Goal: Task Accomplishment & Management: Manage account settings

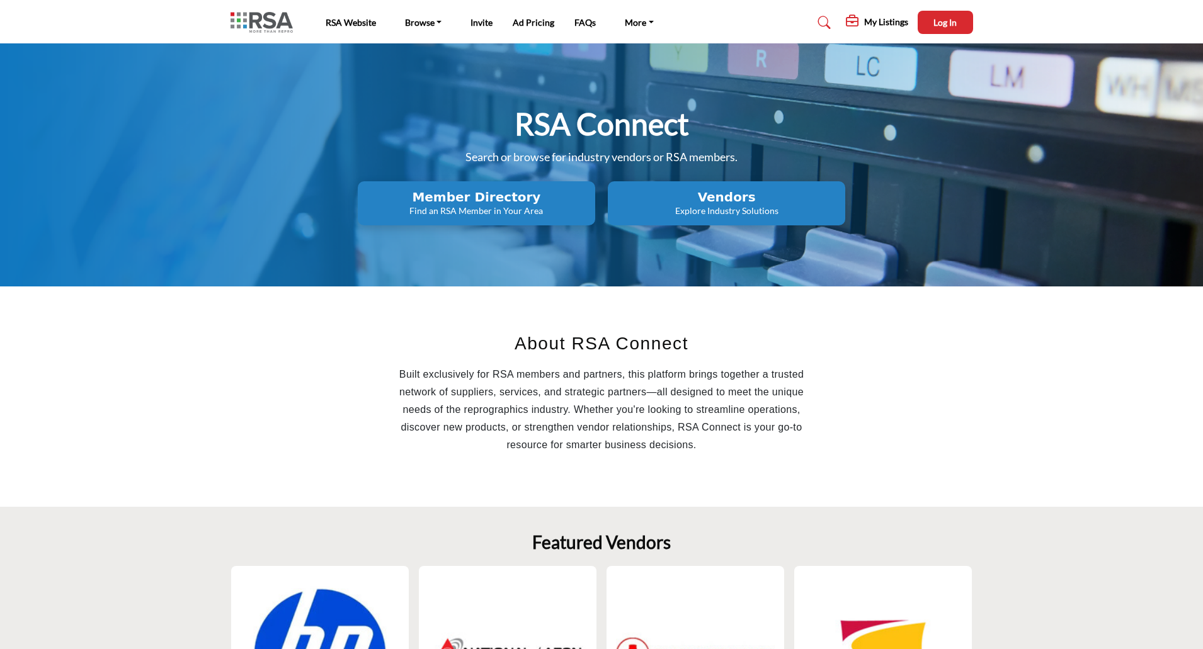
click at [525, 203] on h2 "Member Directory" at bounding box center [476, 197] width 230 height 15
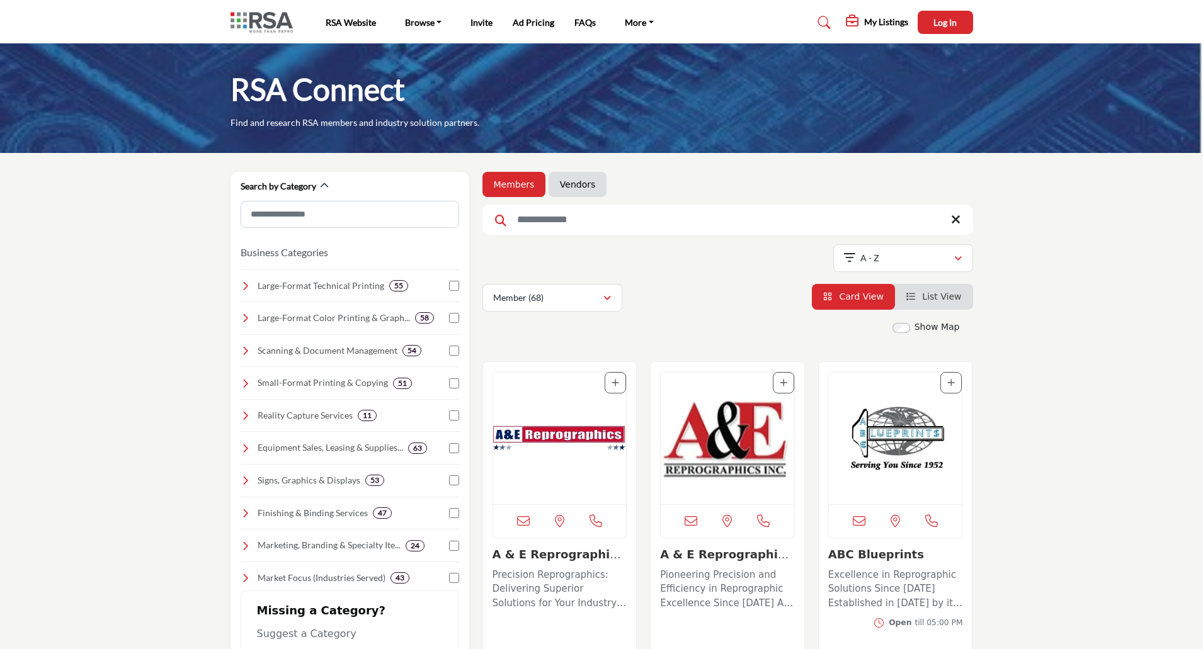
click at [559, 211] on input "Search Keyword" at bounding box center [727, 220] width 491 height 30
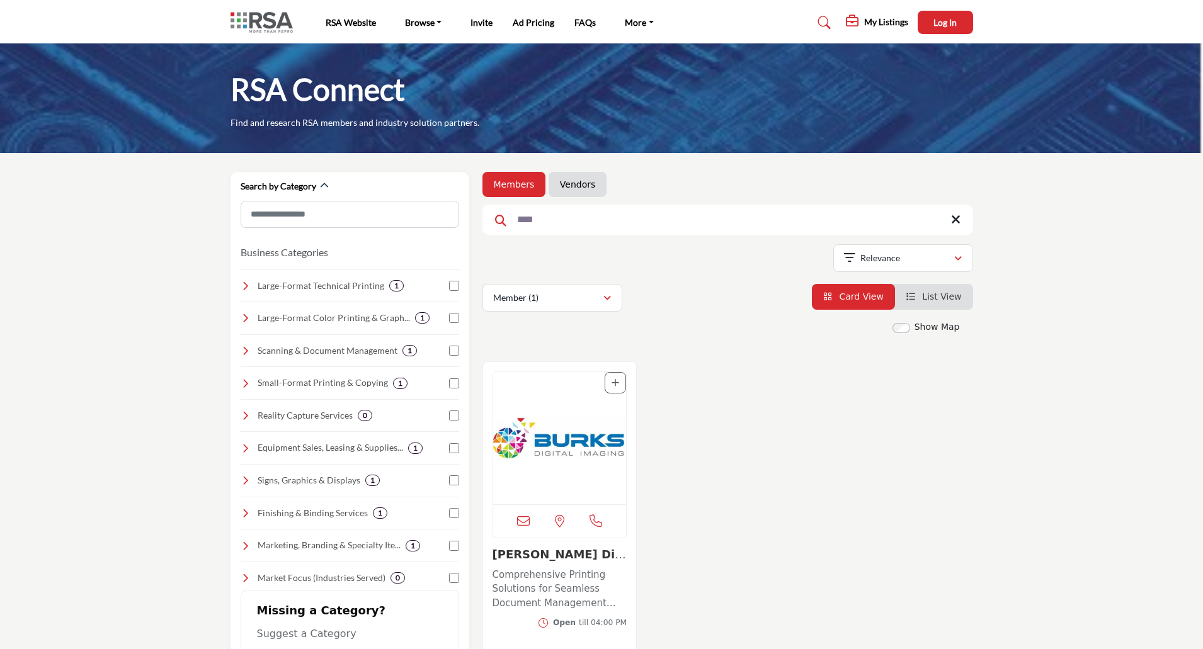
type input "****"
click at [569, 433] on img "Open Listing in new tab" at bounding box center [559, 438] width 133 height 132
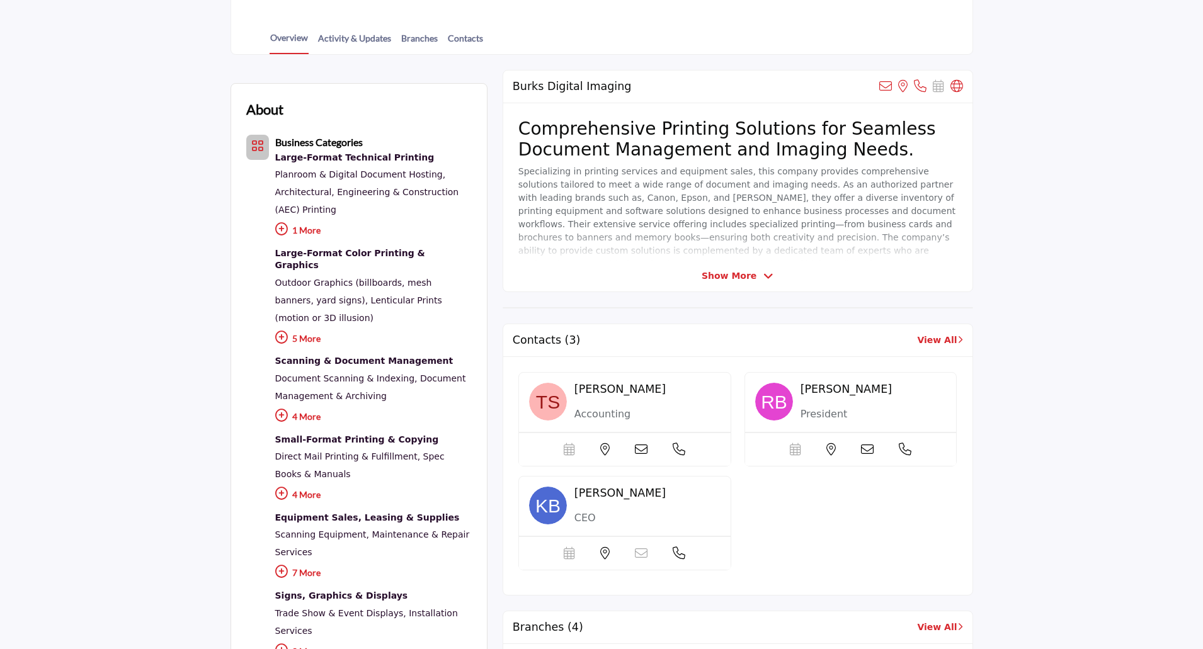
scroll to position [63, 0]
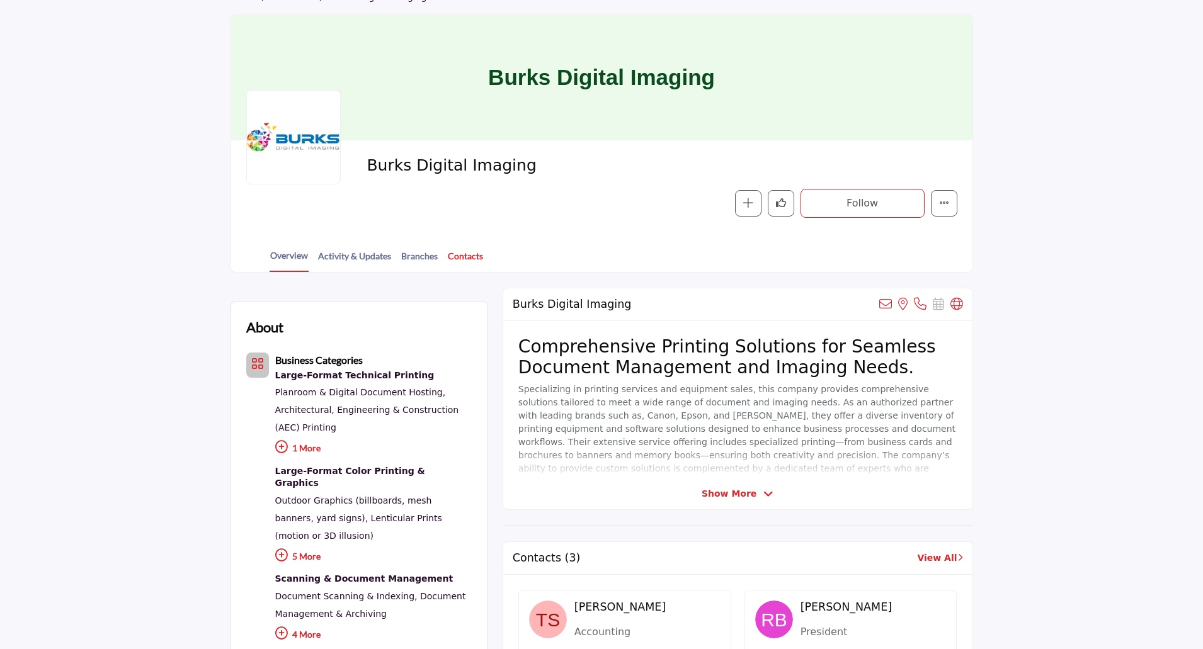
click at [461, 258] on link "Contacts" at bounding box center [465, 260] width 37 height 22
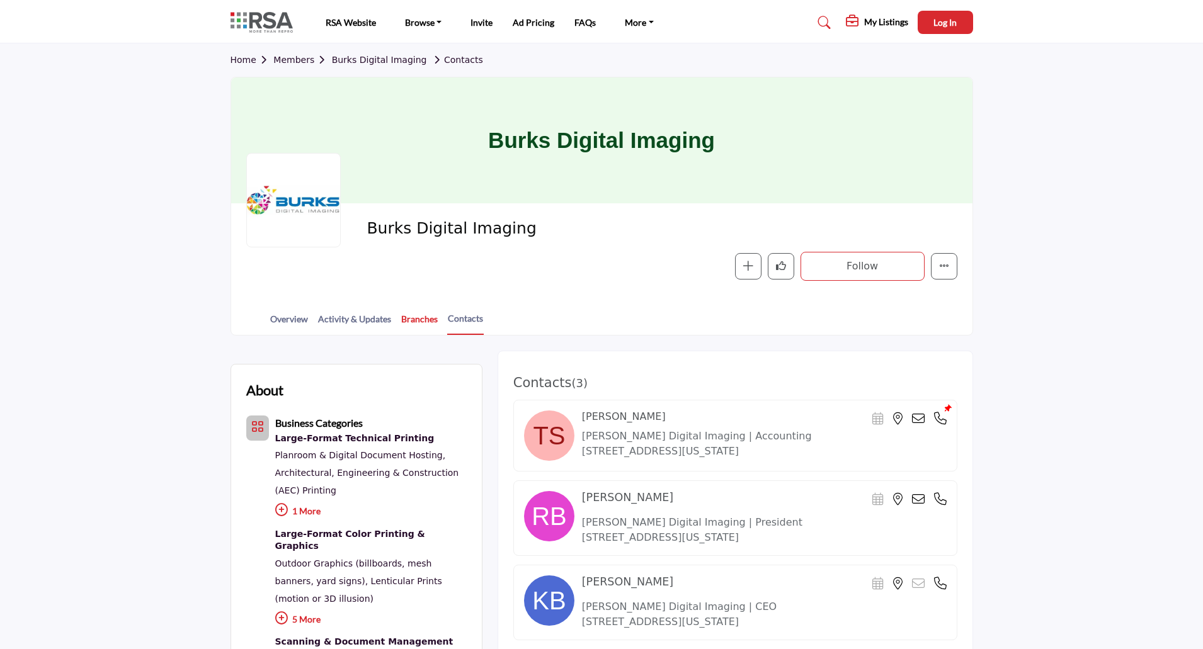
click at [406, 319] on link "Branches" at bounding box center [419, 323] width 38 height 22
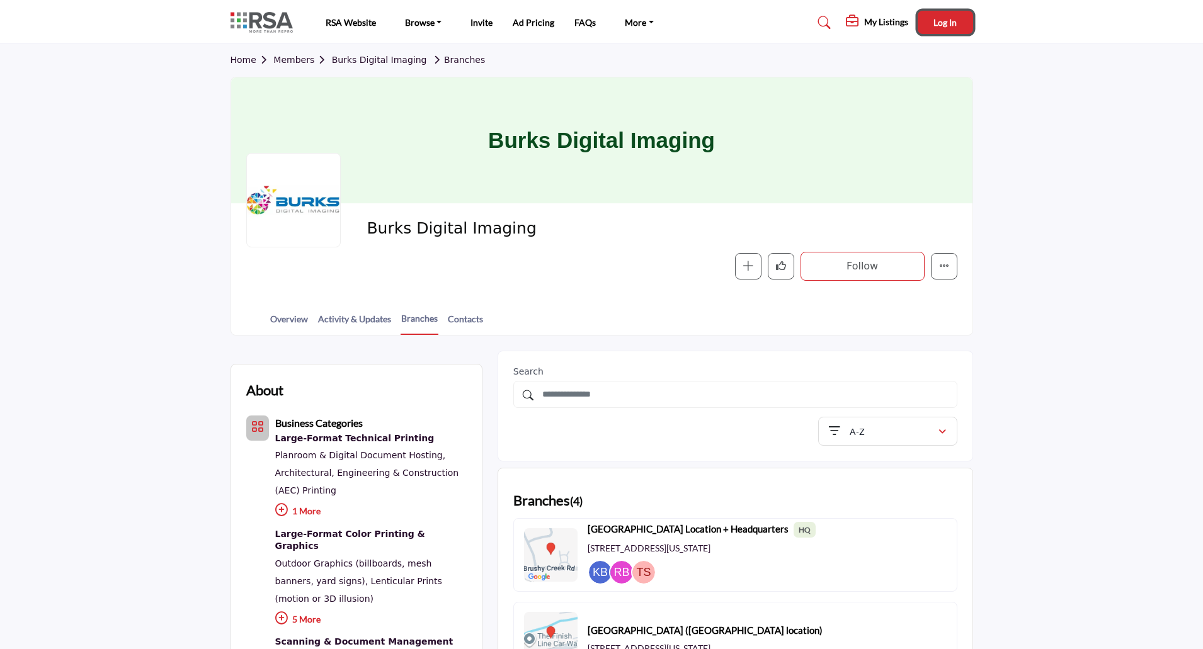
click at [964, 28] on button "Log In" at bounding box center [944, 22] width 55 height 23
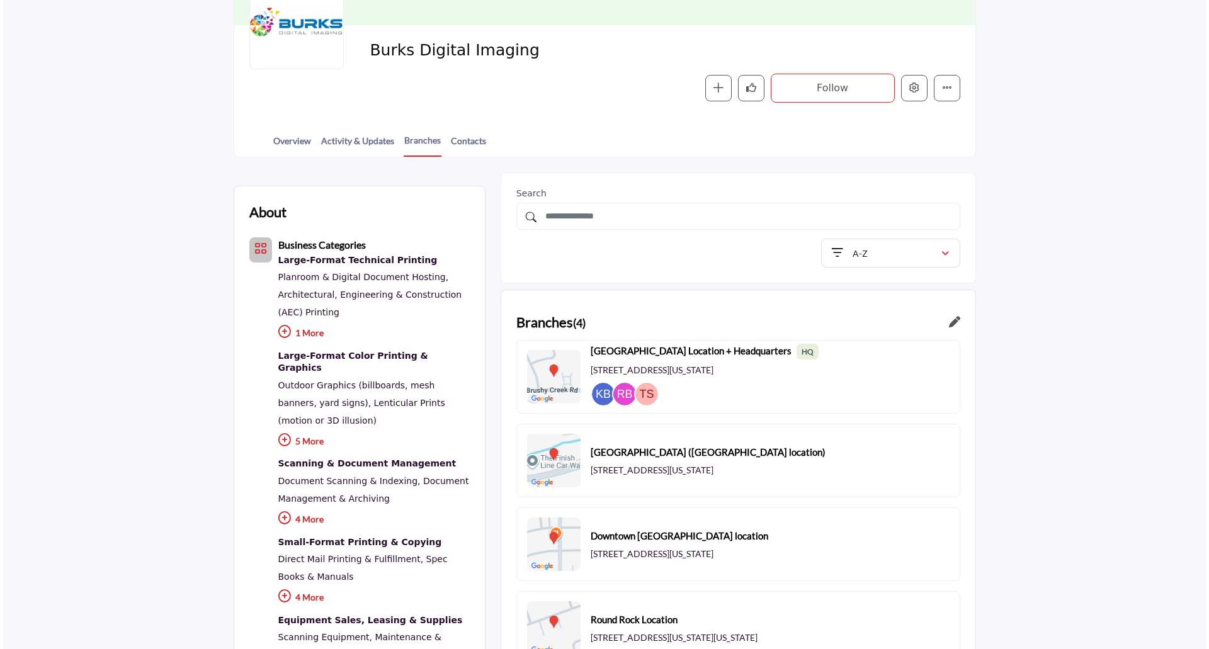
scroll to position [189, 0]
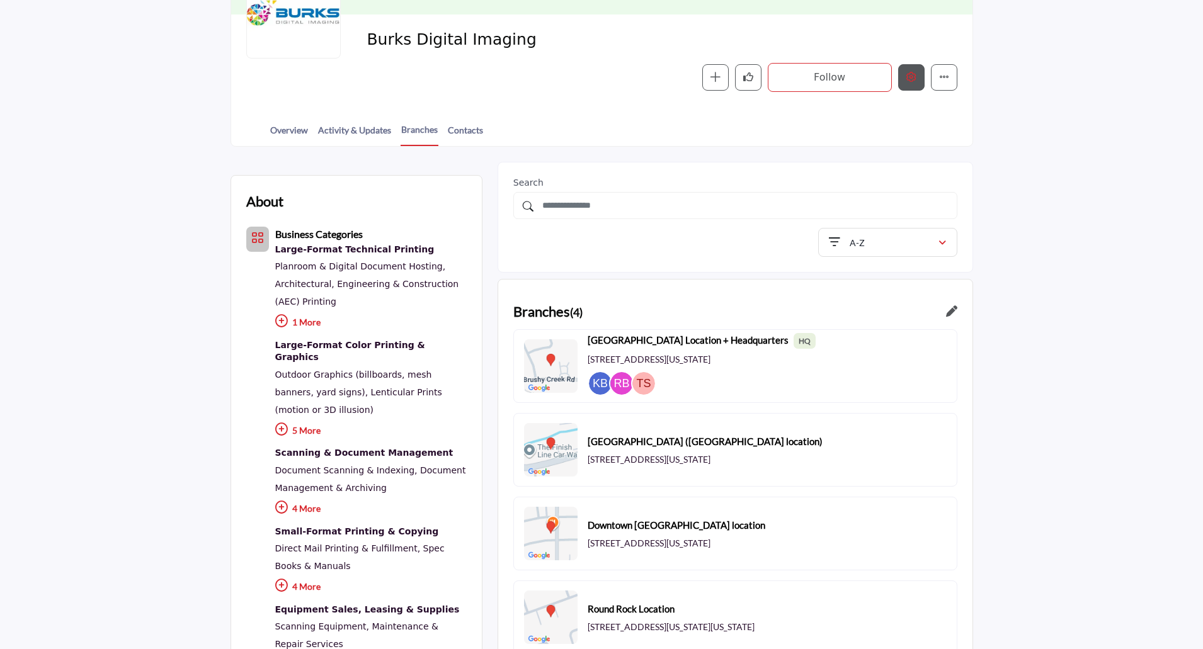
click at [913, 86] on button "Edit company" at bounding box center [911, 77] width 26 height 26
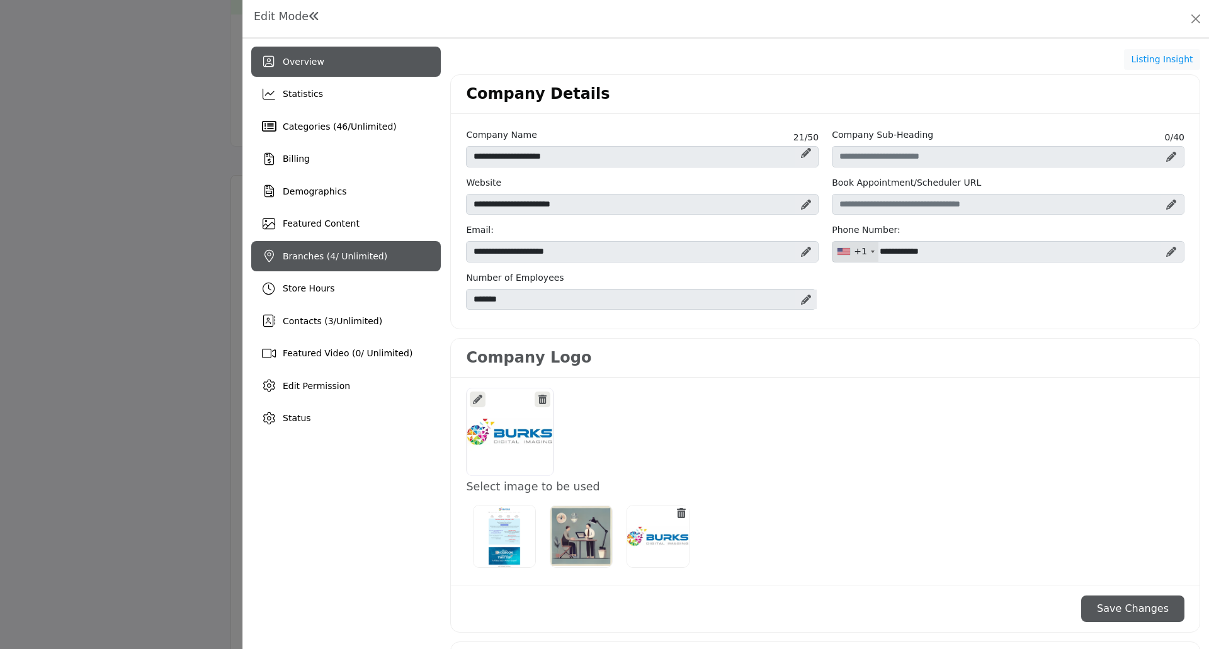
click at [382, 261] on div "Branches ( 4 / Unlimited)" at bounding box center [346, 256] width 190 height 30
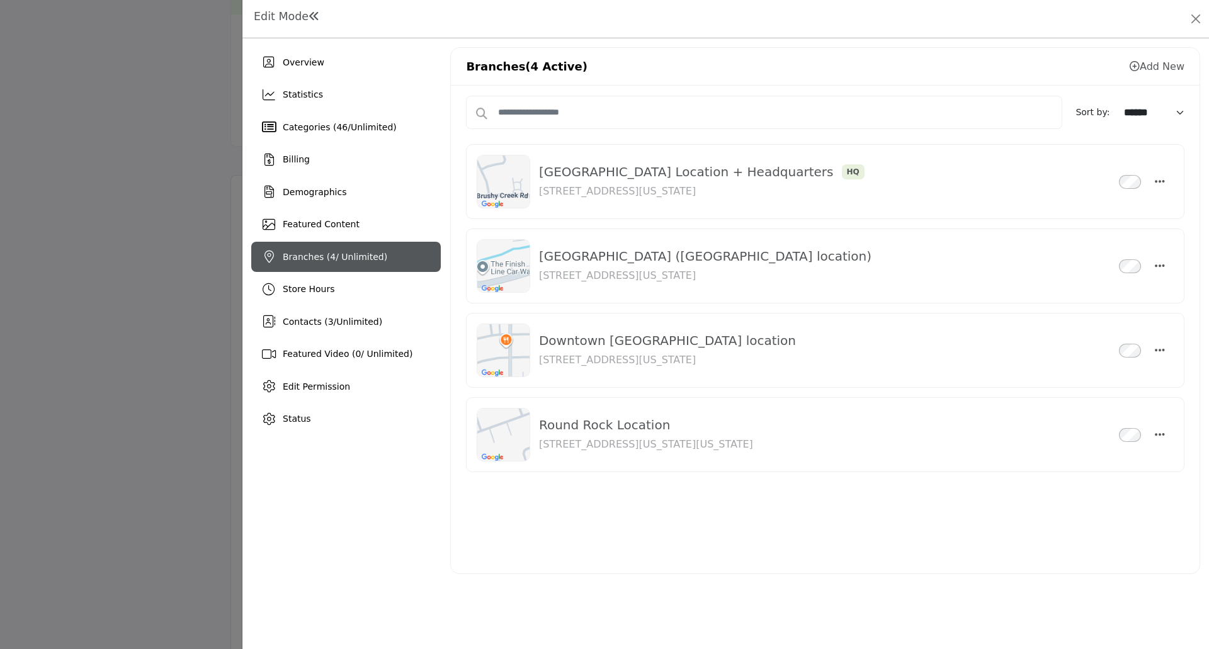
click at [850, 187] on div "Cedar Park Location + Headquarters HQ Inactive 301 Brushy Creek Road, Cedar Par…" at bounding box center [814, 181] width 550 height 35
click at [1164, 183] on icon "button" at bounding box center [1160, 181] width 10 height 11
click at [1098, 239] on link "Edit" at bounding box center [1099, 241] width 122 height 23
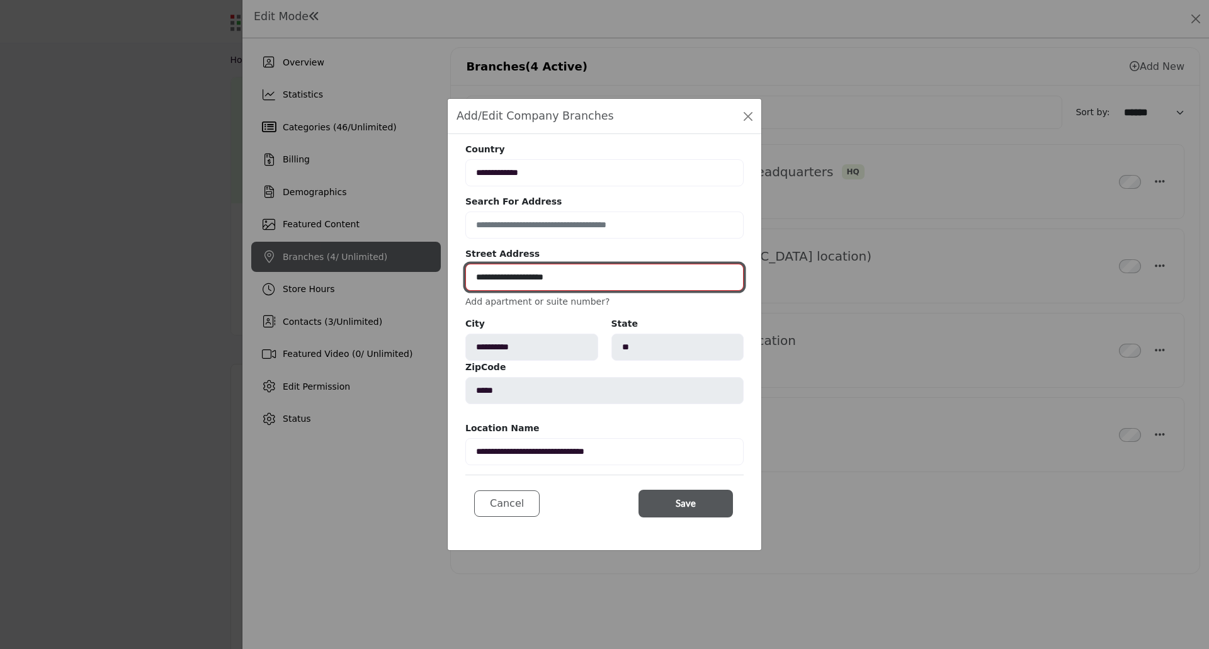
click at [601, 287] on input "**********" at bounding box center [604, 277] width 278 height 27
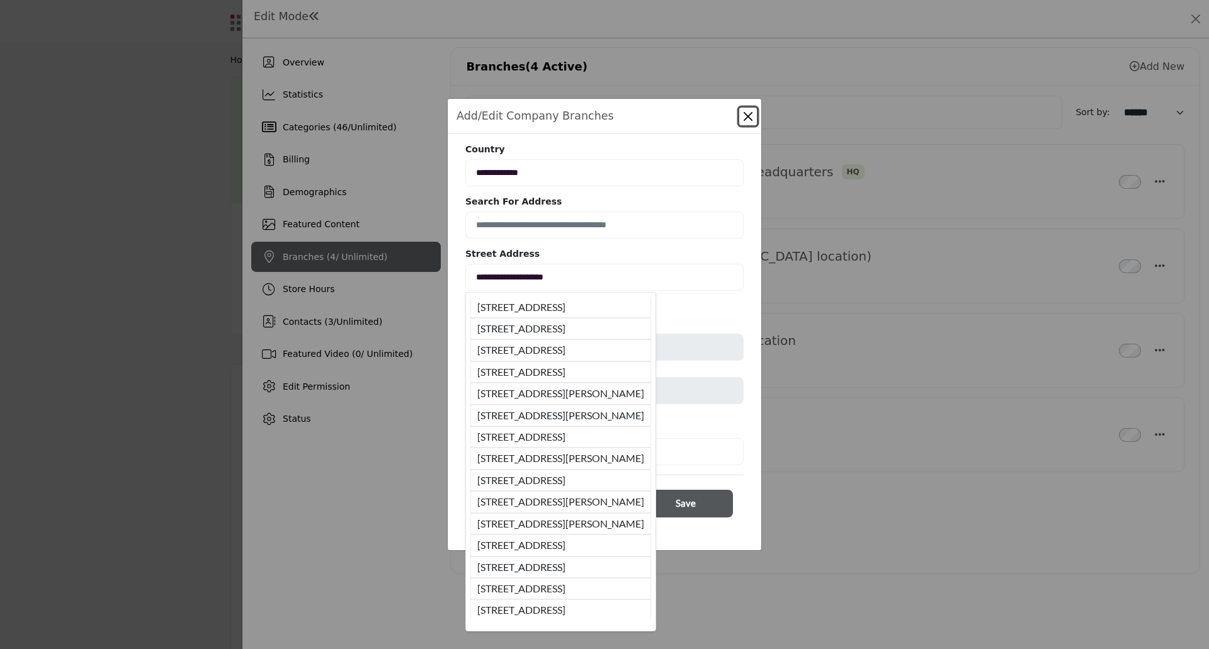
click at [877, 266] on div "**********" at bounding box center [604, 324] width 1209 height 649
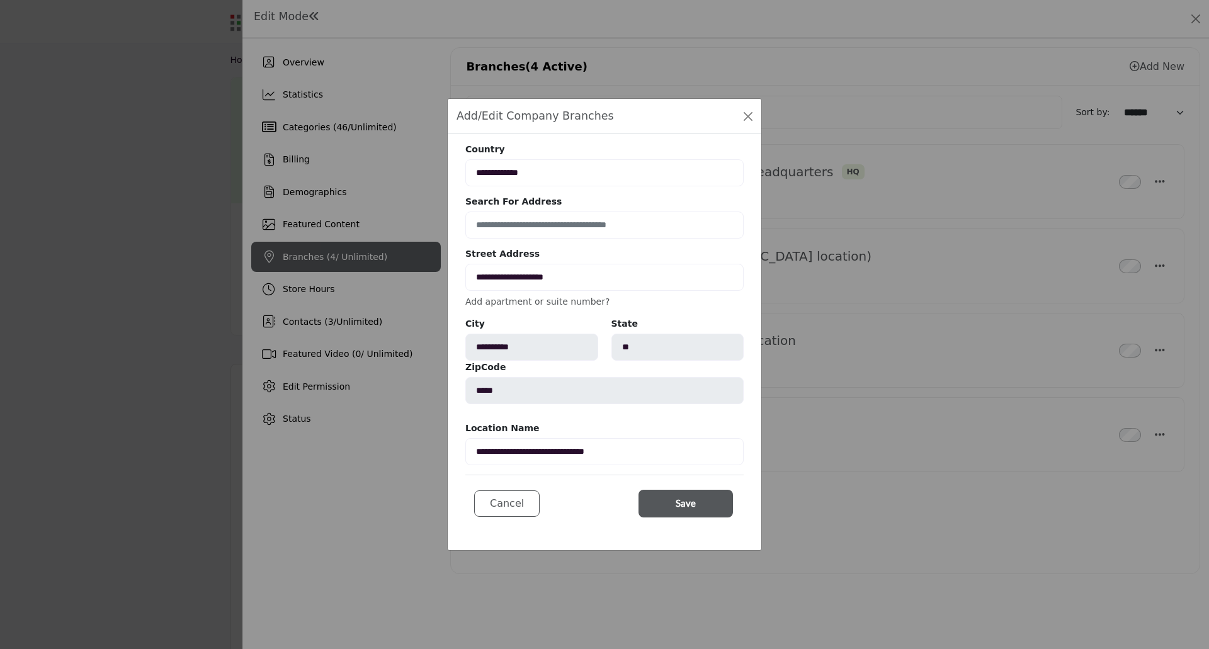
click at [518, 299] on link "Add apartment or suite number?" at bounding box center [537, 302] width 144 height 10
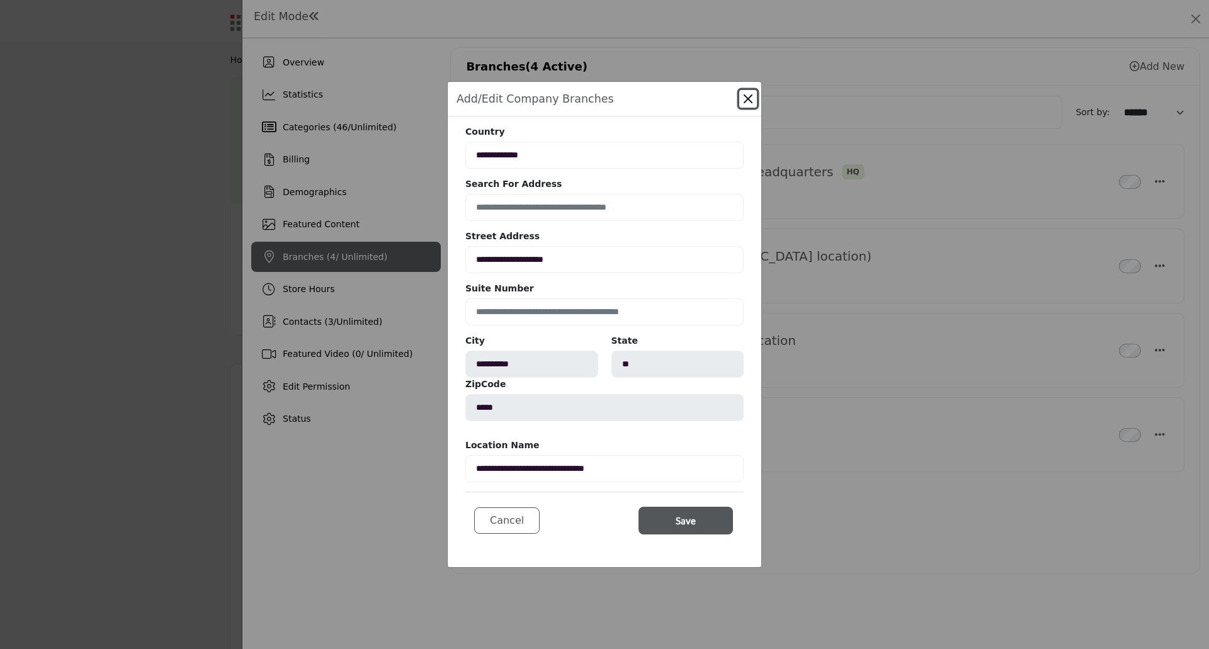
click at [747, 99] on button "Close" at bounding box center [748, 99] width 18 height 18
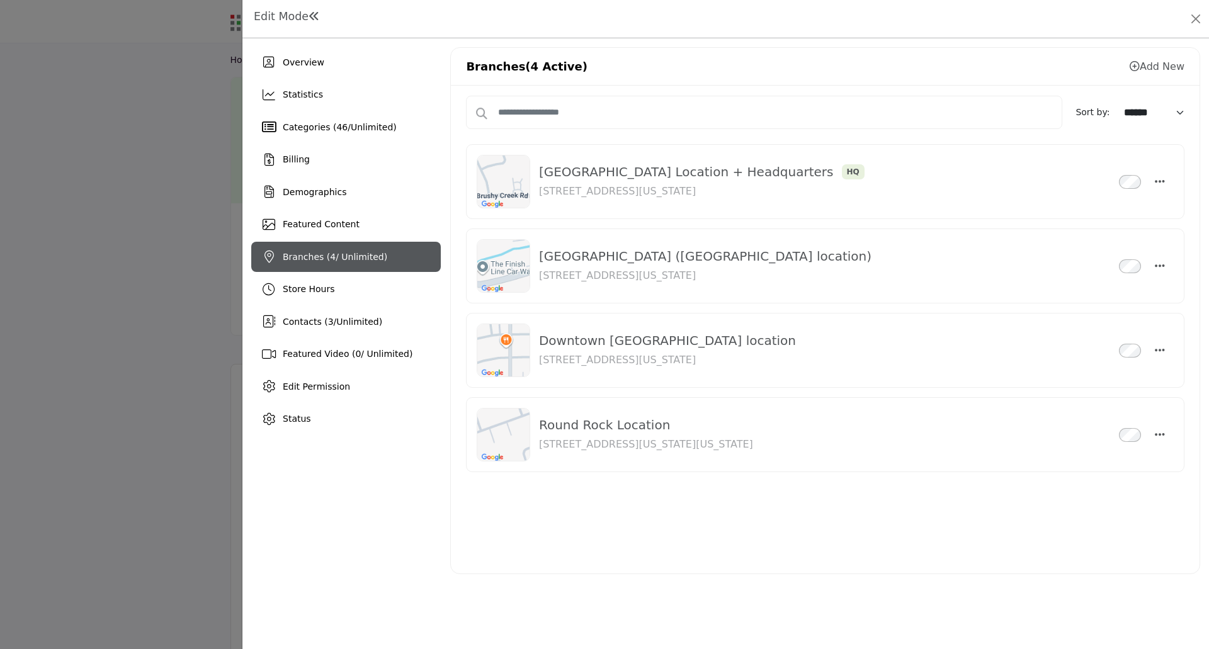
click at [109, 532] on div at bounding box center [604, 324] width 1209 height 649
